Goal: Task Accomplishment & Management: Manage account settings

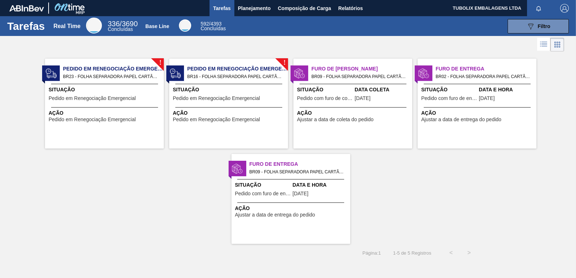
click at [133, 72] on span "Pedido em Renegociação Emergencial" at bounding box center [113, 69] width 101 height 8
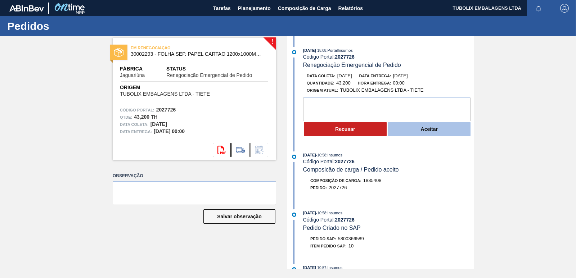
click at [437, 133] on button "Aceitar" at bounding box center [429, 129] width 83 height 14
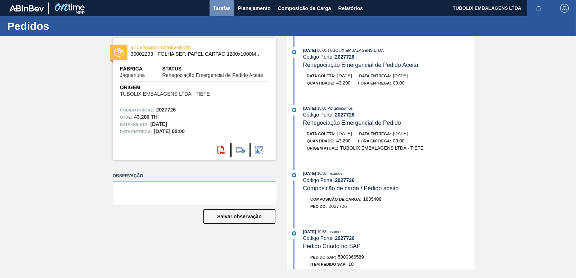
click at [218, 6] on span "Tarefas" at bounding box center [222, 8] width 18 height 9
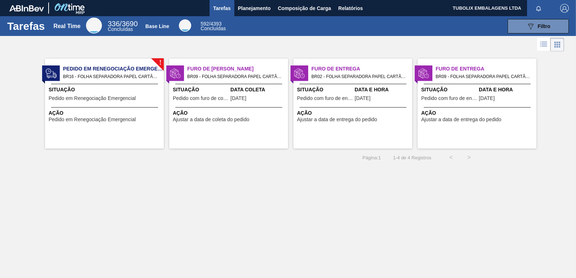
click at [117, 74] on span "BR16 - FOLHA SEPARADORA PAPEL CARTÃO Pedido - 2015491" at bounding box center [110, 77] width 95 height 8
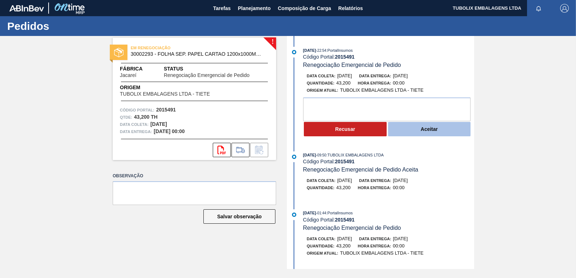
click at [427, 130] on button "Aceitar" at bounding box center [429, 129] width 83 height 14
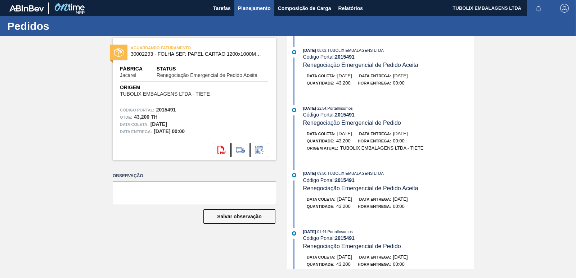
click at [265, 6] on span "Planejamento" at bounding box center [254, 8] width 33 height 9
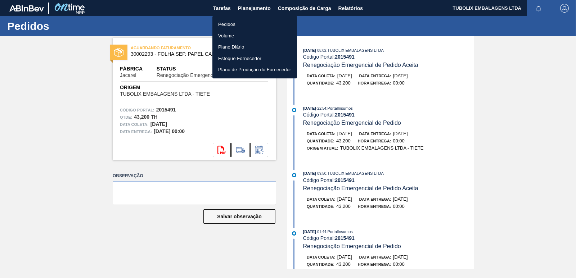
click at [220, 23] on li "Pedidos" at bounding box center [255, 25] width 85 height 12
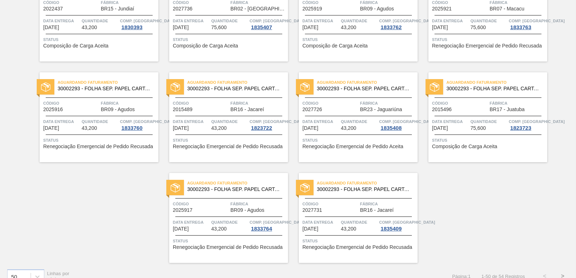
scroll to position [1113, 0]
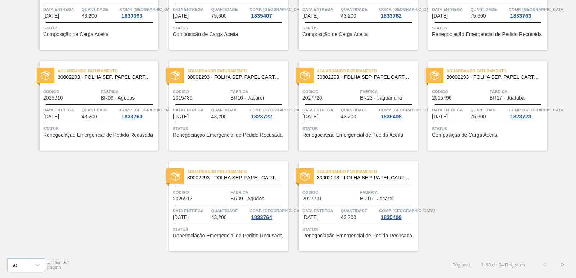
click at [564, 266] on button ">" at bounding box center [563, 265] width 18 height 18
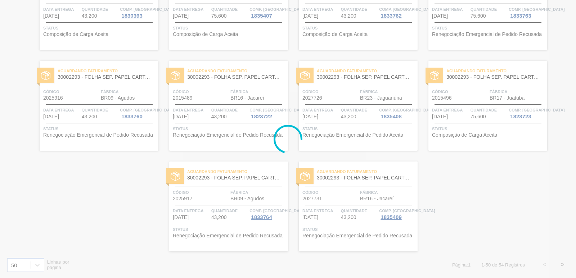
scroll to position [0, 0]
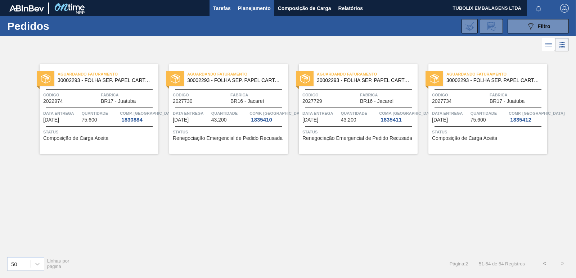
click at [222, 5] on span "Tarefas" at bounding box center [222, 8] width 18 height 9
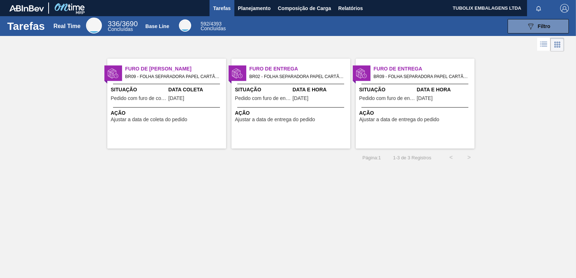
click at [175, 88] on span "Data Coleta" at bounding box center [197, 90] width 56 height 8
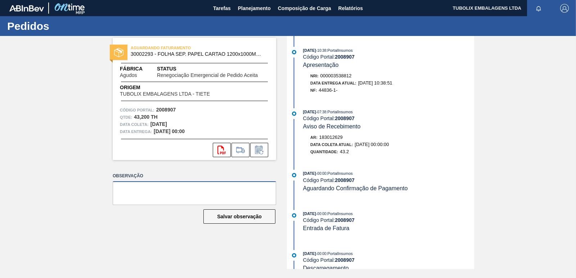
click at [148, 190] on textarea at bounding box center [195, 194] width 164 height 24
type textarea "PEDIDO ENTREGUE"
click at [248, 218] on button "Salvar observação" at bounding box center [240, 217] width 72 height 14
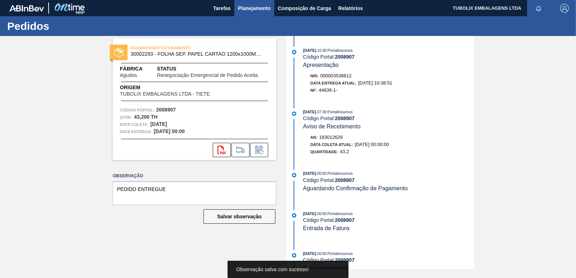
click at [247, 10] on span "Planejamento" at bounding box center [254, 8] width 33 height 9
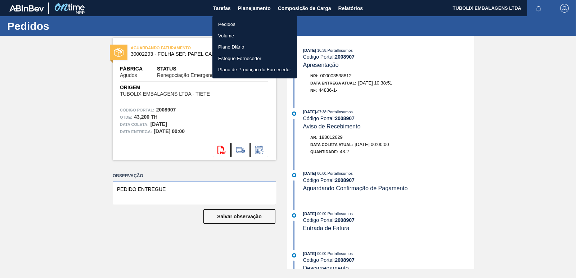
click at [225, 22] on li "Pedidos" at bounding box center [255, 25] width 85 height 12
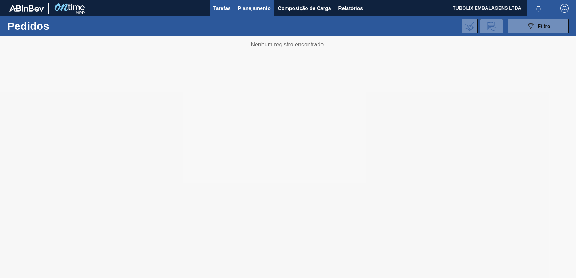
click at [219, 8] on span "Tarefas" at bounding box center [222, 8] width 18 height 9
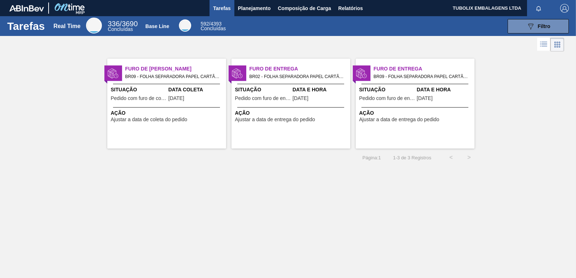
click at [298, 96] on span "[DATE]" at bounding box center [301, 98] width 16 height 5
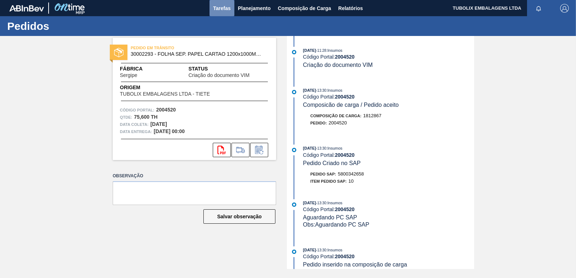
click at [216, 5] on span "Tarefas" at bounding box center [222, 8] width 18 height 9
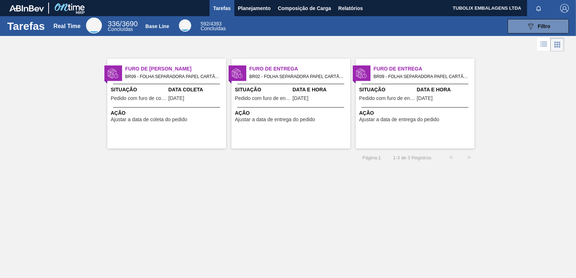
click at [398, 88] on span "Situação" at bounding box center [387, 90] width 56 height 8
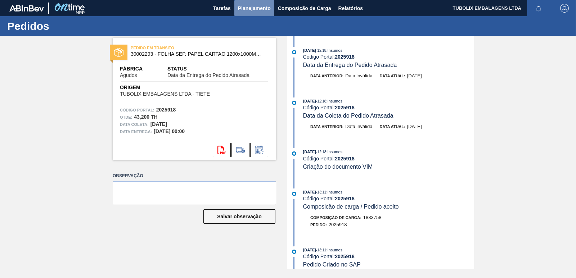
click at [246, 6] on span "Planejamento" at bounding box center [254, 8] width 33 height 9
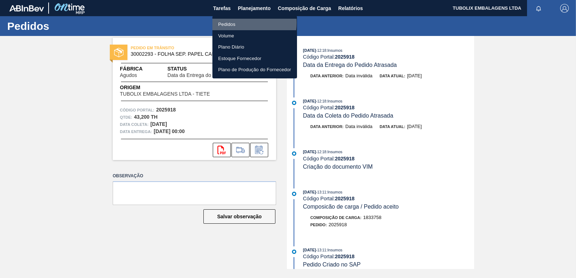
click at [233, 23] on li "Pedidos" at bounding box center [255, 25] width 85 height 12
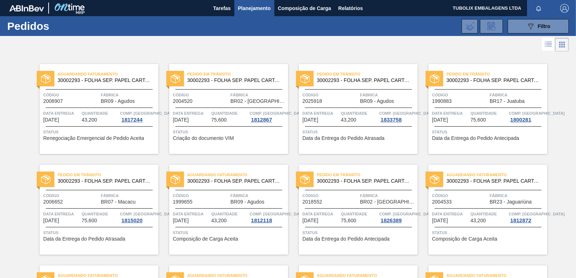
click at [88, 82] on span "30002293 - FOLHA SEP. PAPEL CARTAO 1200x1000M 350g" at bounding box center [105, 80] width 95 height 5
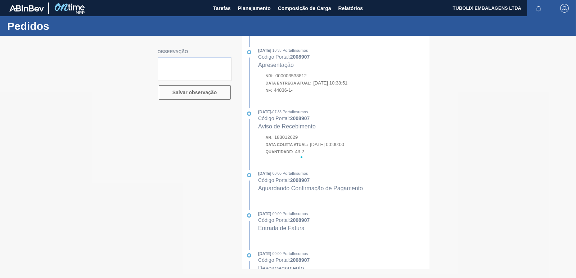
type textarea "PEDIDO ENTREGUE"
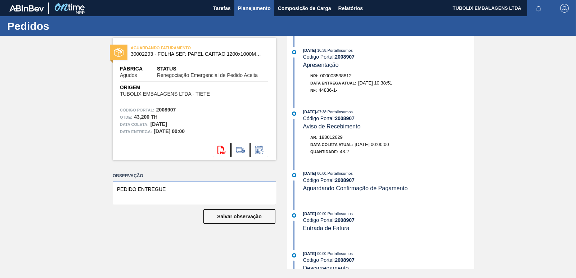
click at [255, 8] on span "Planejamento" at bounding box center [254, 8] width 33 height 9
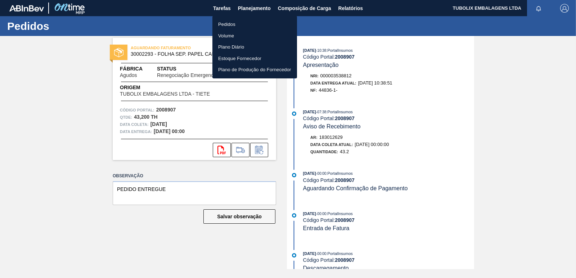
click at [230, 25] on li "Pedidos" at bounding box center [255, 25] width 85 height 12
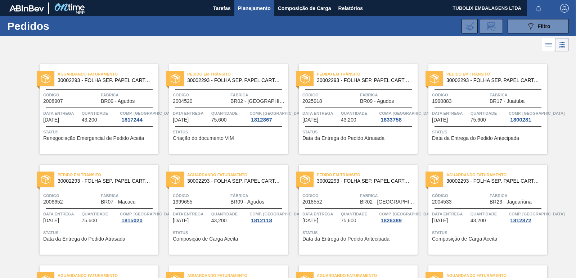
click at [340, 98] on span "Código" at bounding box center [331, 94] width 56 height 7
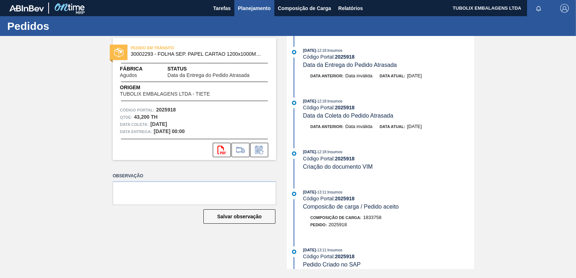
click at [264, 7] on span "Planejamento" at bounding box center [254, 8] width 33 height 9
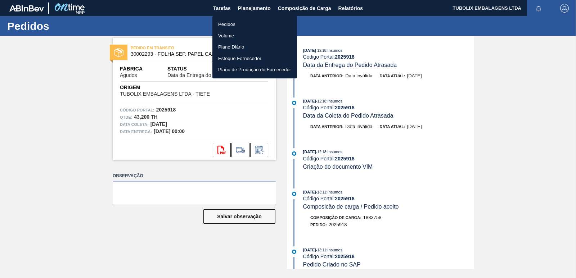
click at [236, 25] on li "Pedidos" at bounding box center [255, 25] width 85 height 12
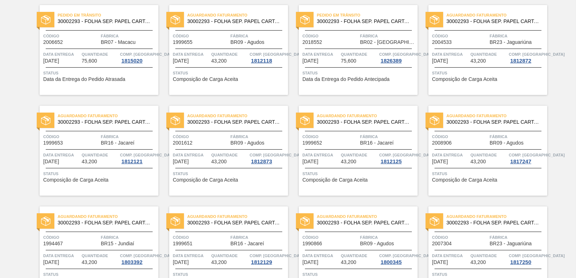
scroll to position [72, 0]
